Goal: Task Accomplishment & Management: Manage account settings

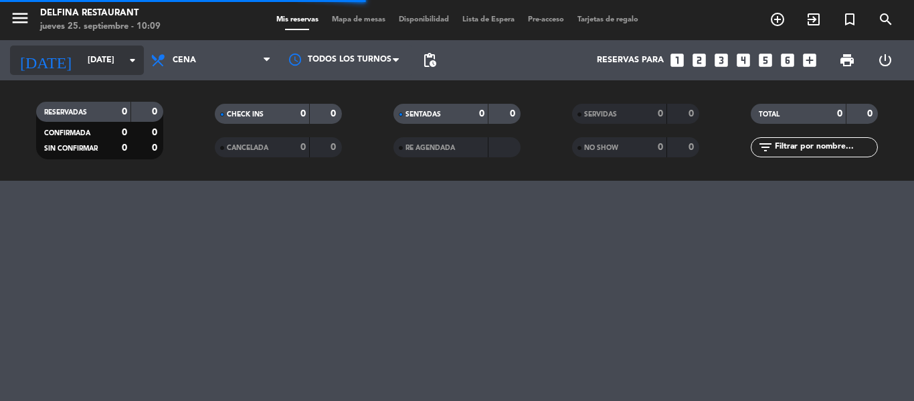
click at [125, 58] on icon "arrow_drop_down" at bounding box center [132, 60] width 16 height 16
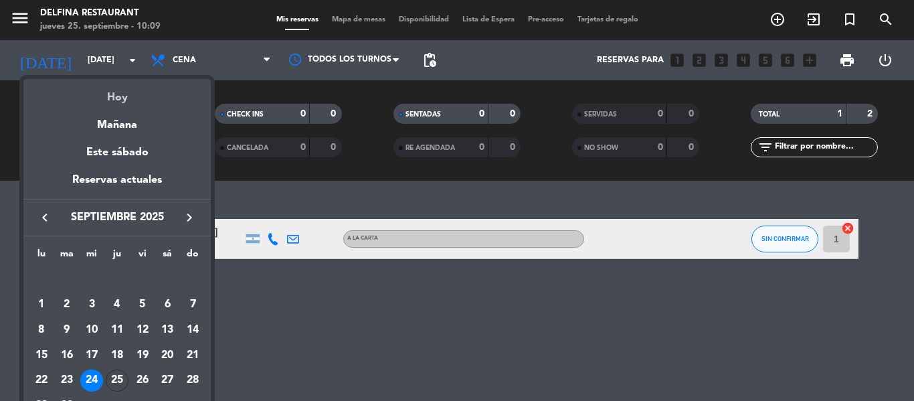
click at [118, 96] on div "Hoy" at bounding box center [116, 92] width 187 height 27
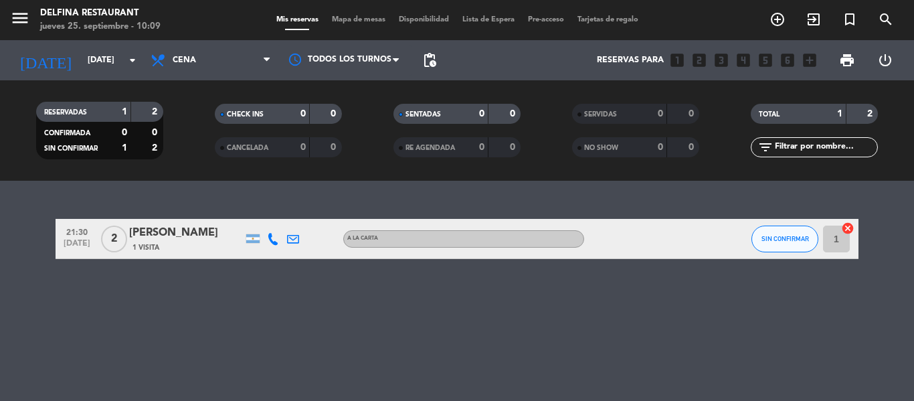
type input "[DEMOGRAPHIC_DATA][DATE]"
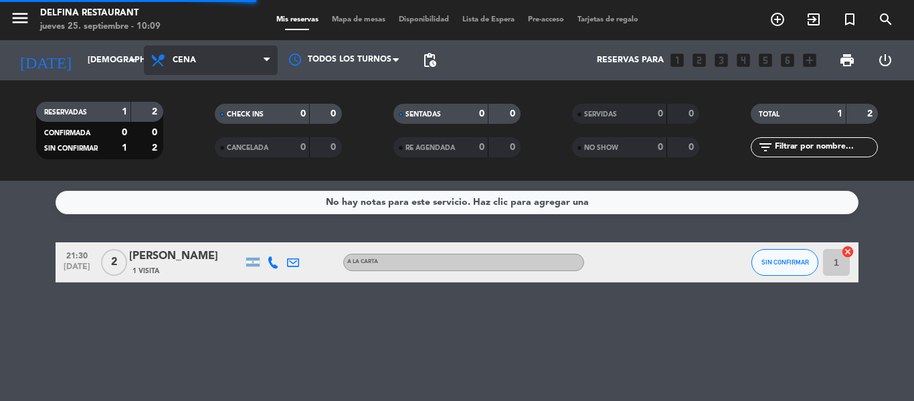
click at [203, 57] on span "Cena" at bounding box center [211, 59] width 134 height 29
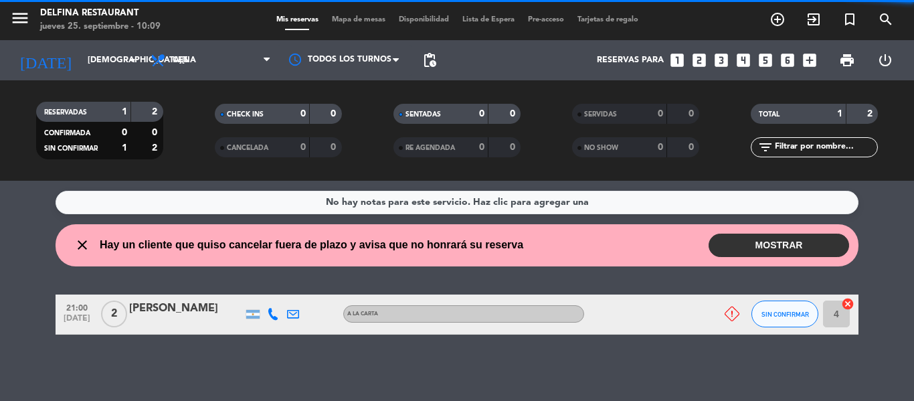
click at [206, 82] on div "RESERVADAS 1 2 CONFIRMADA 0 0 SIN CONFIRMAR 1 2 CHECK INS 0 0 CANCELADA 0 0 SEN…" at bounding box center [457, 130] width 914 height 100
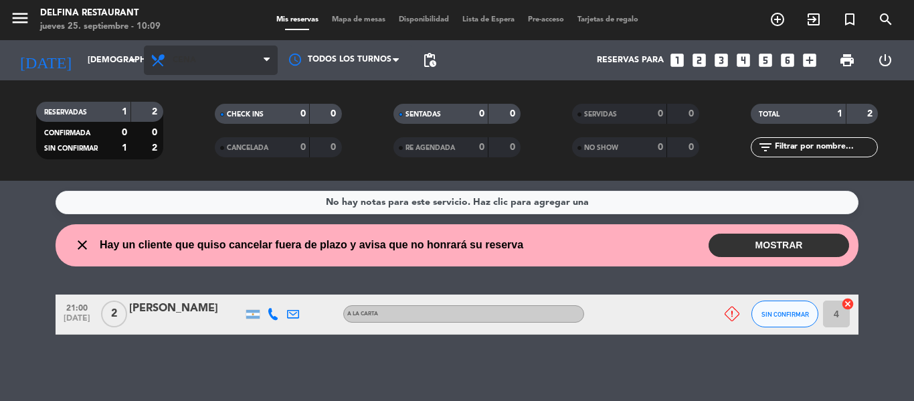
click at [181, 59] on span "Cena" at bounding box center [184, 60] width 23 height 9
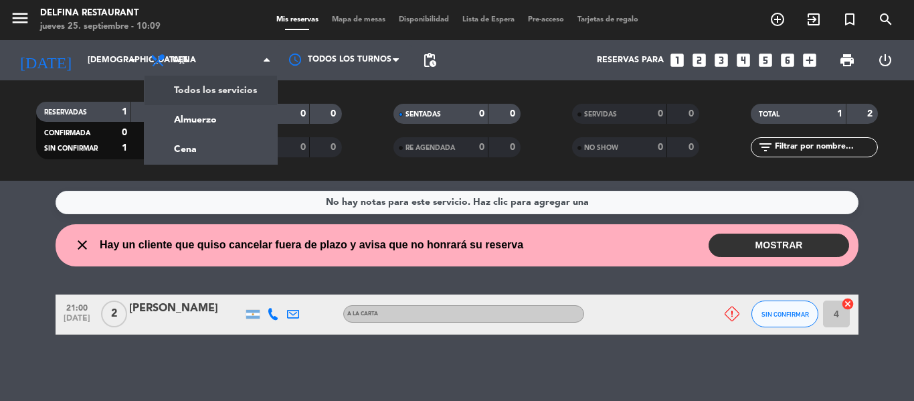
click at [209, 84] on div "menu [PERSON_NAME] Restaurant [DATE] 25. septiembre - 10:09 Mis reservas Mapa d…" at bounding box center [457, 90] width 914 height 181
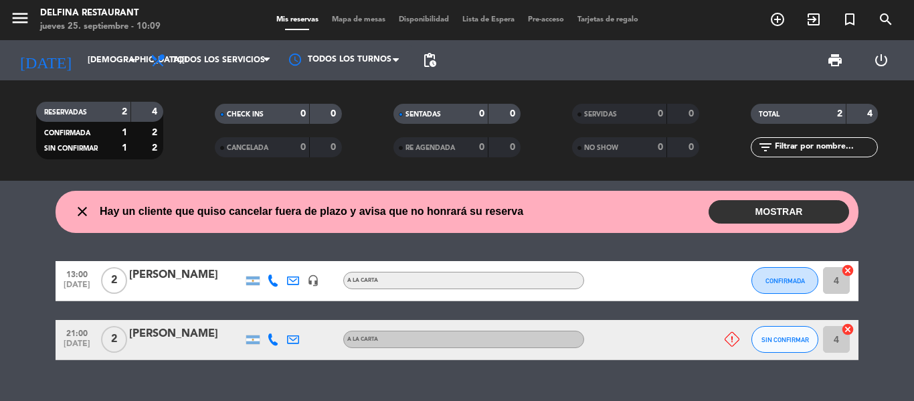
click at [769, 208] on button "MOSTRAR" at bounding box center [778, 211] width 140 height 23
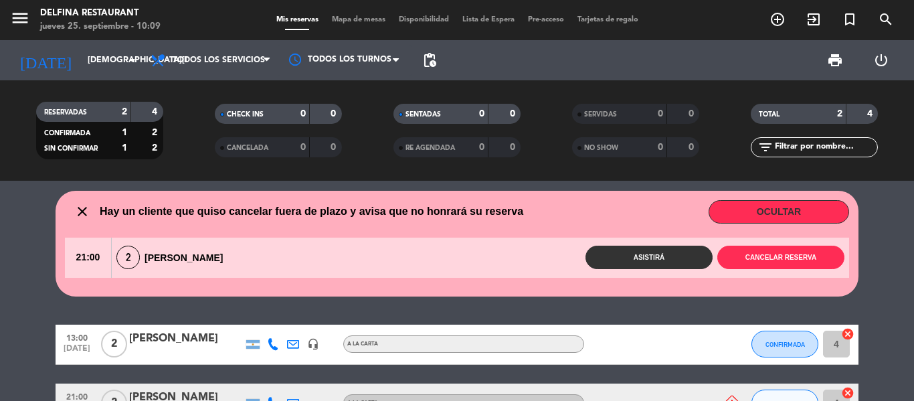
scroll to position [27, 0]
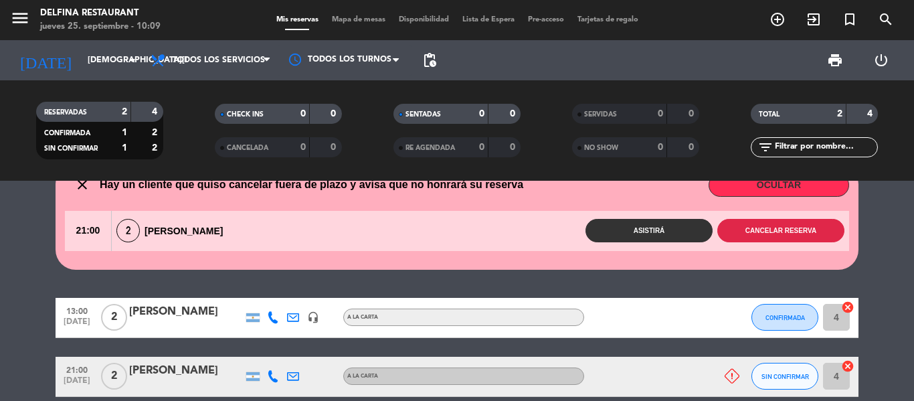
click at [789, 227] on button "Cancelar reserva" at bounding box center [780, 230] width 127 height 23
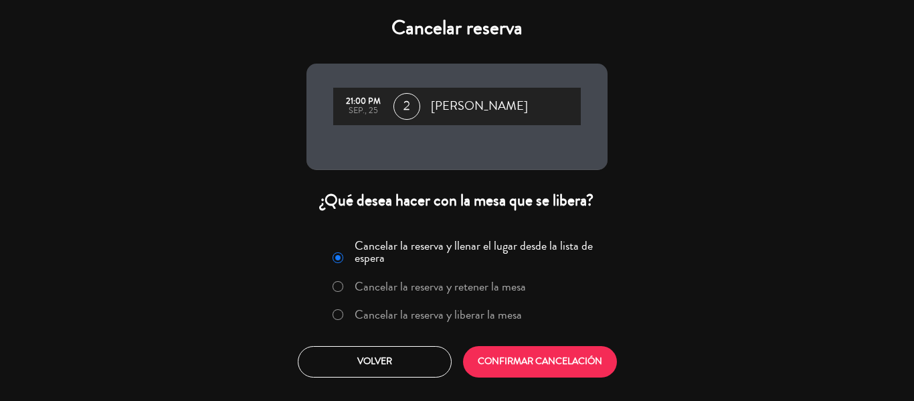
click at [496, 320] on label "Cancelar la reserva y liberar la mesa" at bounding box center [438, 314] width 167 height 12
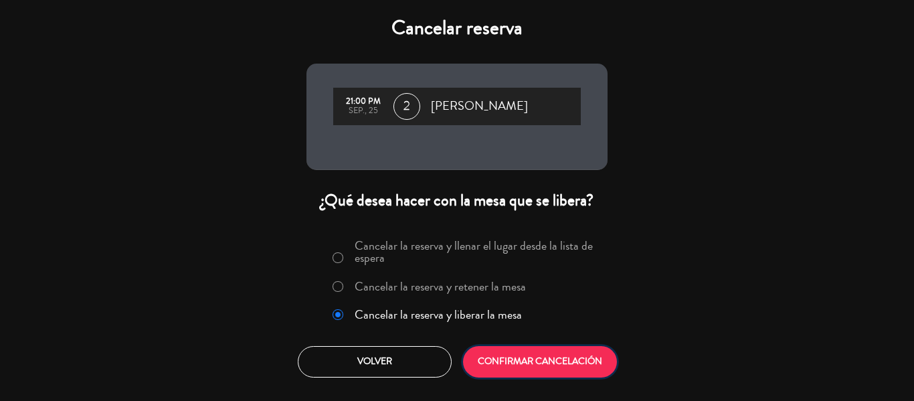
click at [521, 371] on button "CONFIRMAR CANCELACIÓN" at bounding box center [540, 361] width 154 height 31
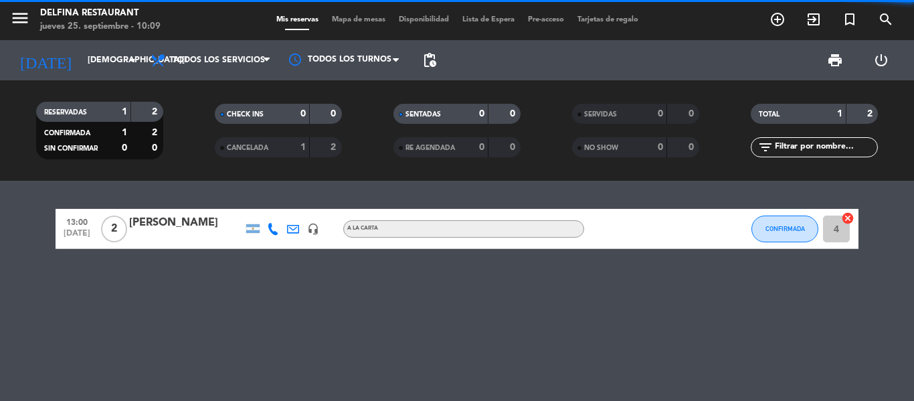
scroll to position [0, 0]
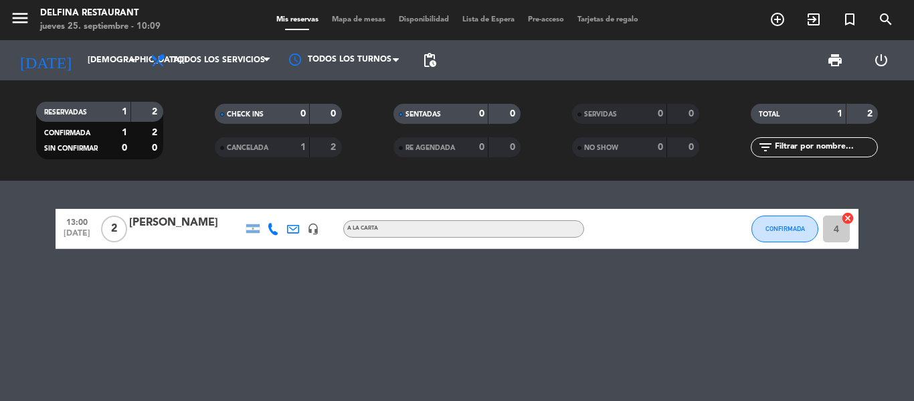
click at [457, 308] on div "13:00 [DATE] 2 [PERSON_NAME] headset_mic A LA CARTA CONFIRMADA 4 cancel" at bounding box center [457, 291] width 914 height 220
